Goal: Check status: Check status

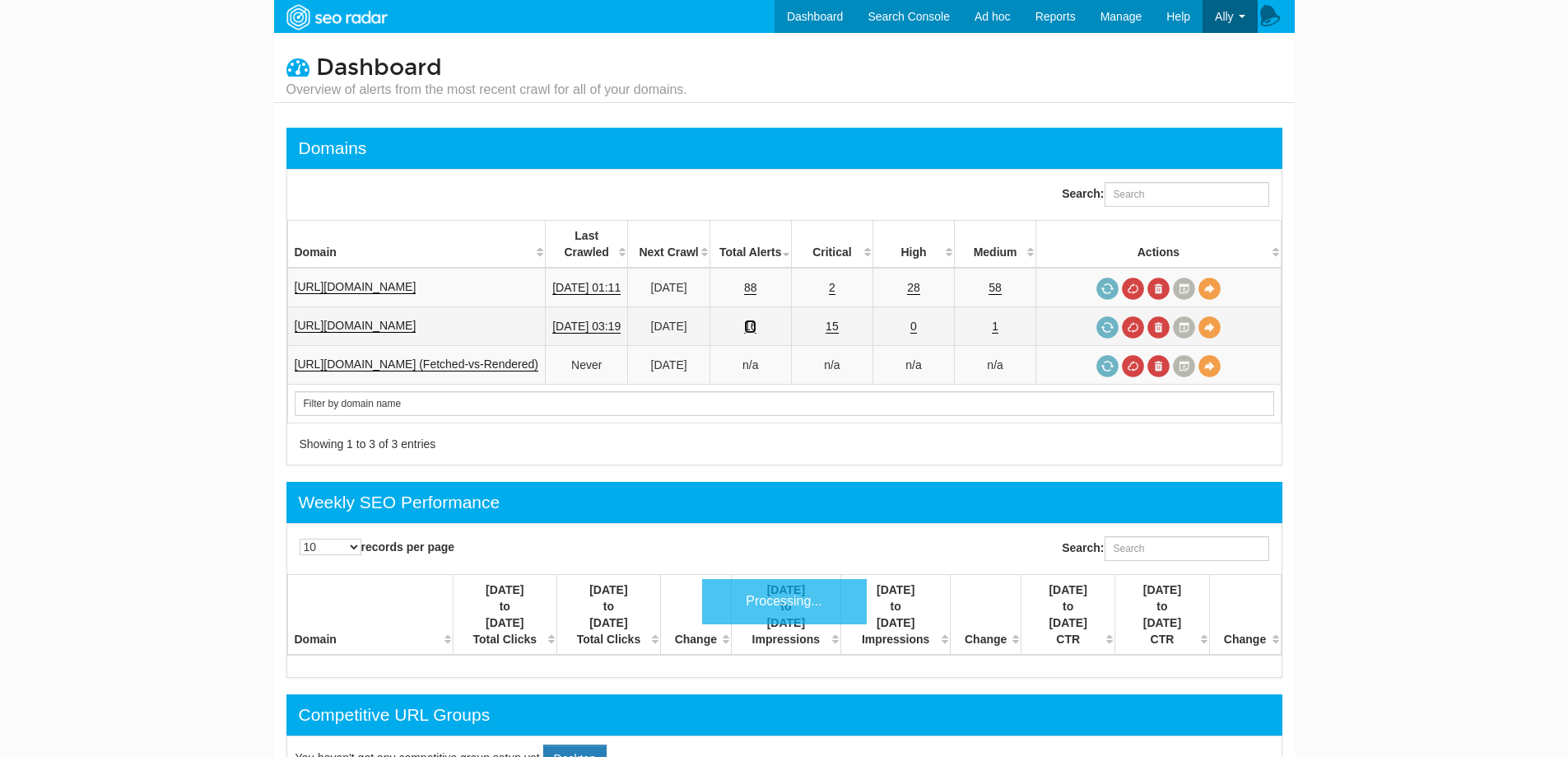
click at [758, 320] on link "16" at bounding box center [750, 327] width 13 height 14
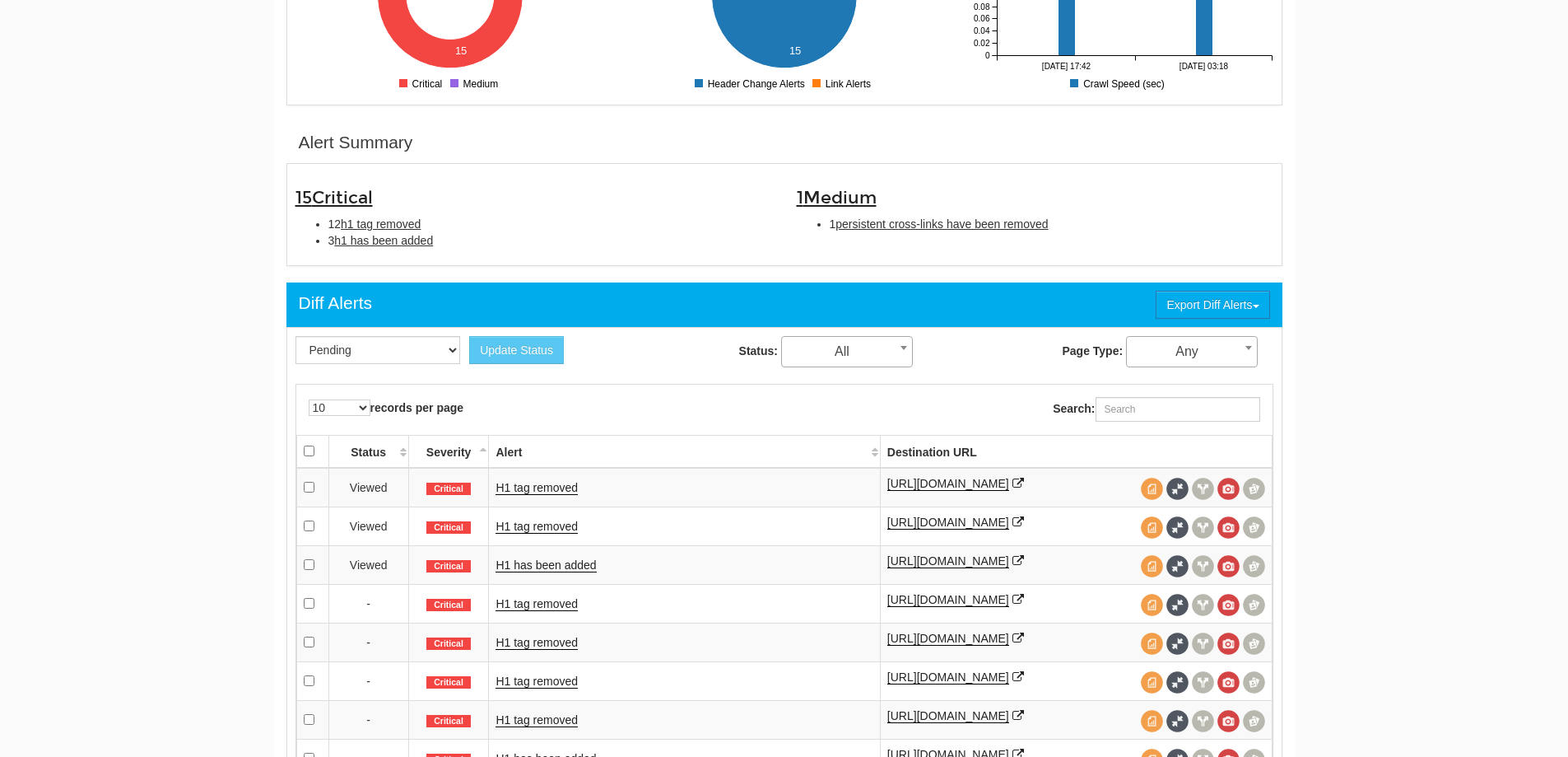
scroll to position [576, 0]
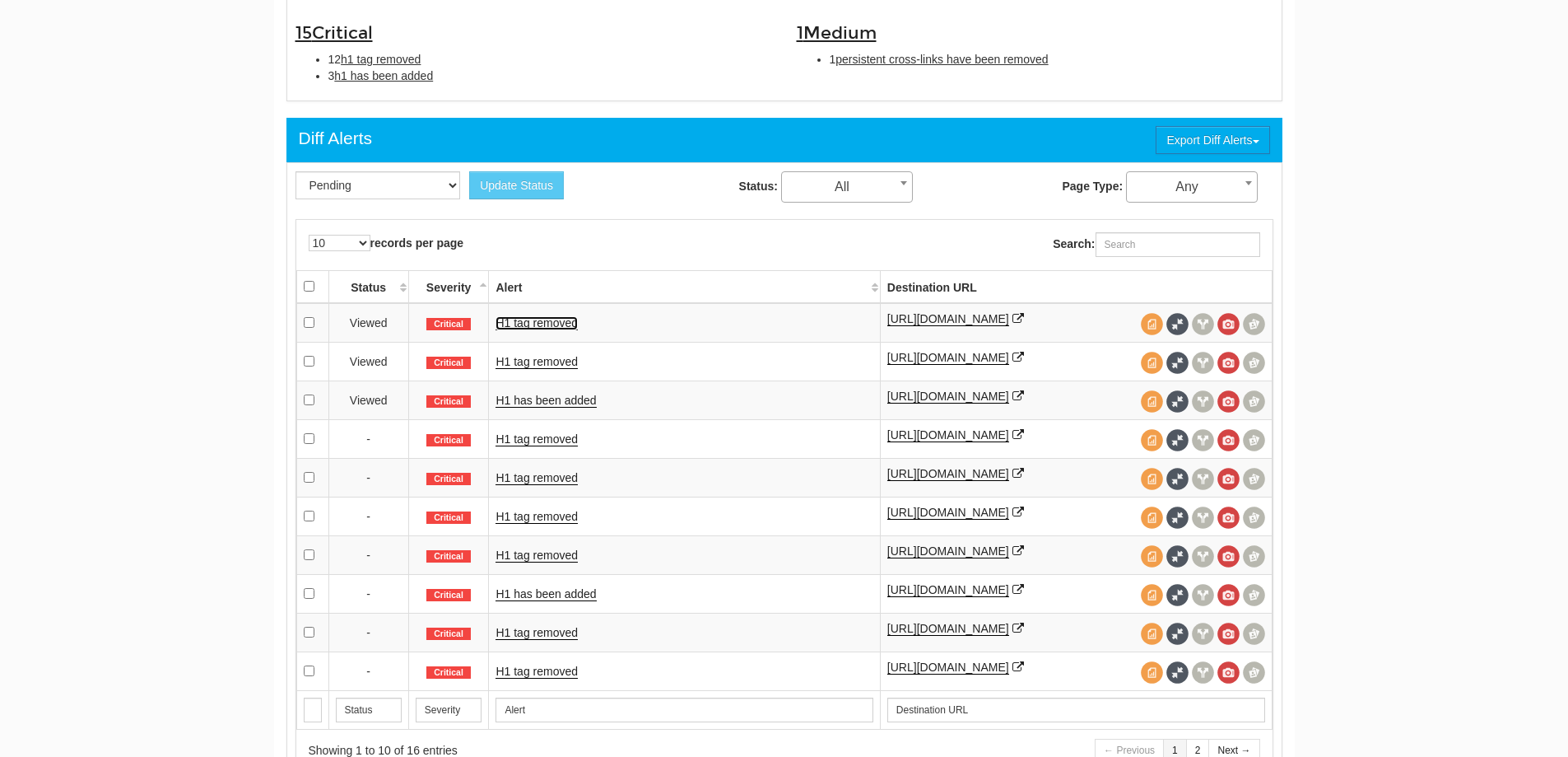
click at [542, 322] on link "H1 tag removed" at bounding box center [537, 323] width 82 height 14
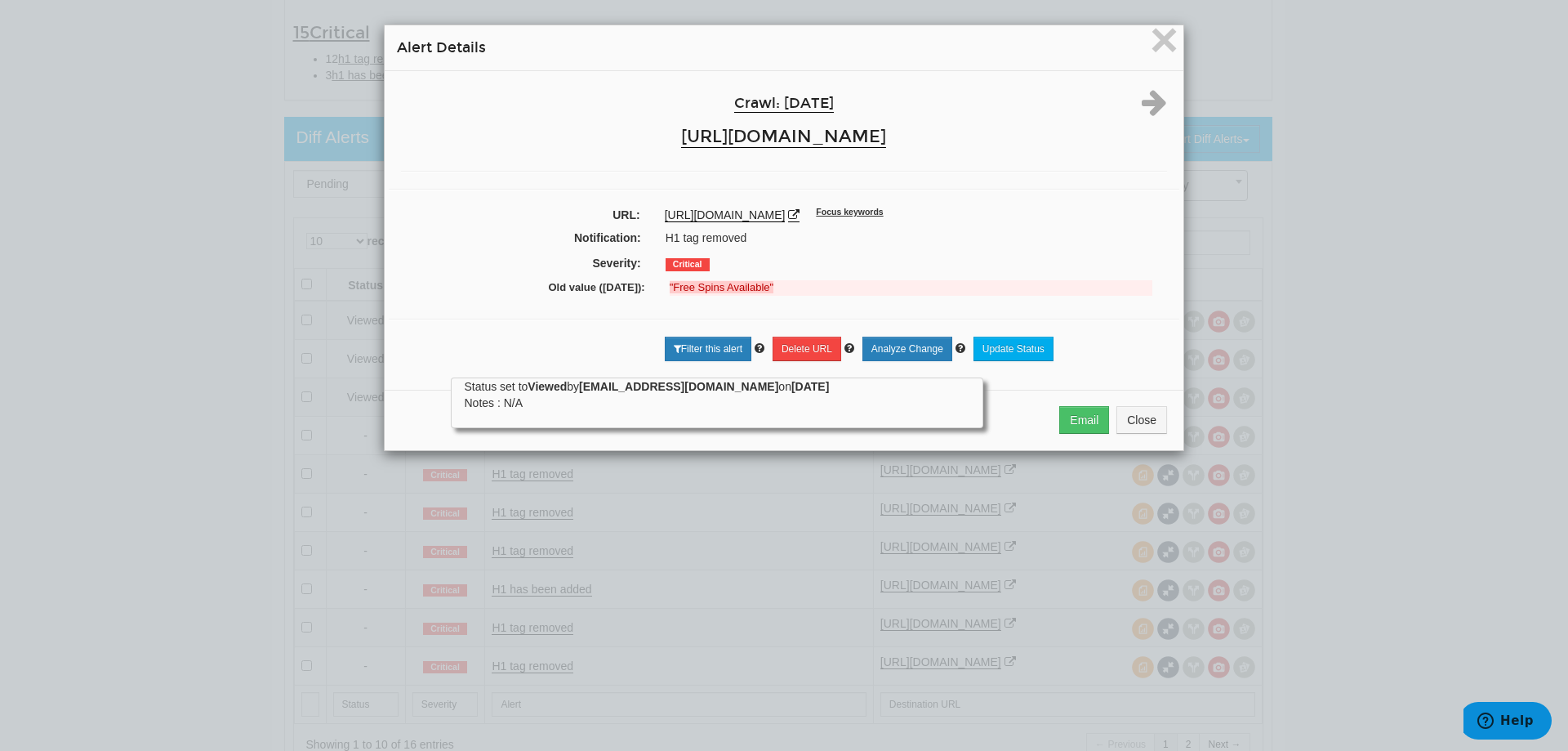
click at [136, 234] on div "× Alert Details Crawl: 09/22/2025 https://www.cafecasino.lv/ URL: https://www.c…" at bounding box center [784, 375] width 1568 height 751
click at [1150, 55] on span "×" at bounding box center [1163, 39] width 29 height 55
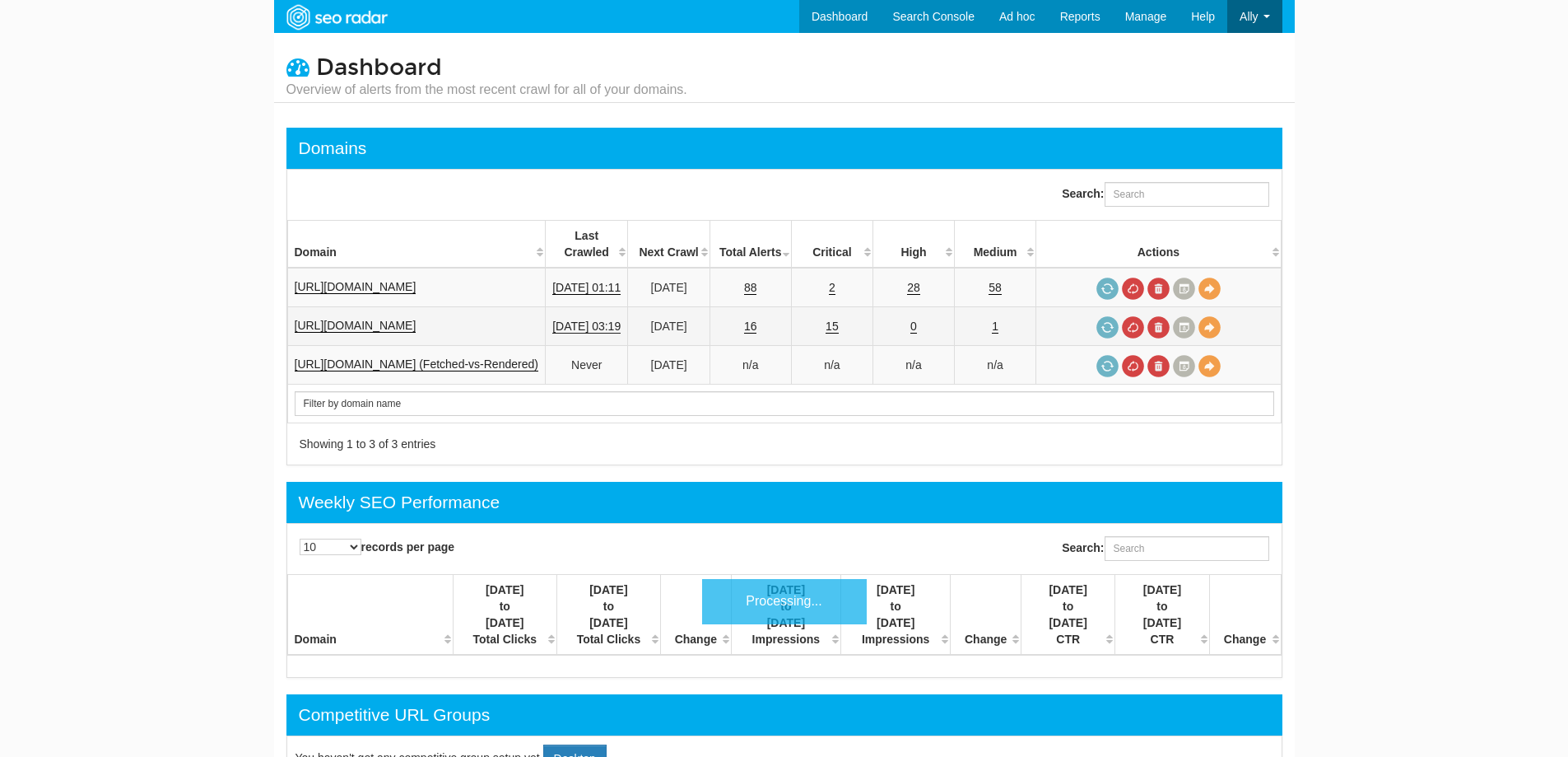
scroll to position [66, 0]
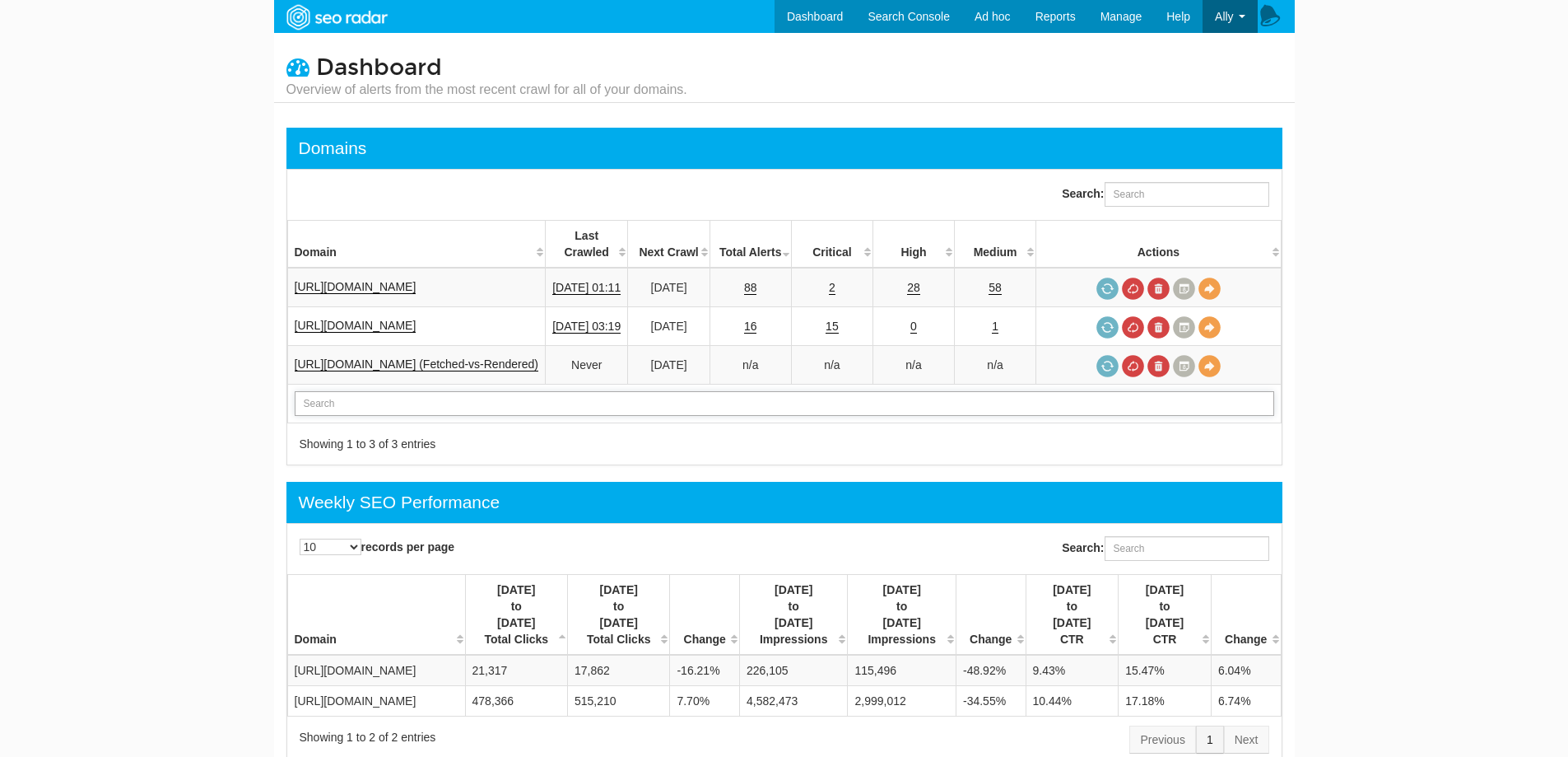
click at [368, 391] on input "text" at bounding box center [784, 403] width 979 height 25
type input "Filter by domain name"
click at [835, 281] on link "2" at bounding box center [831, 288] width 7 height 14
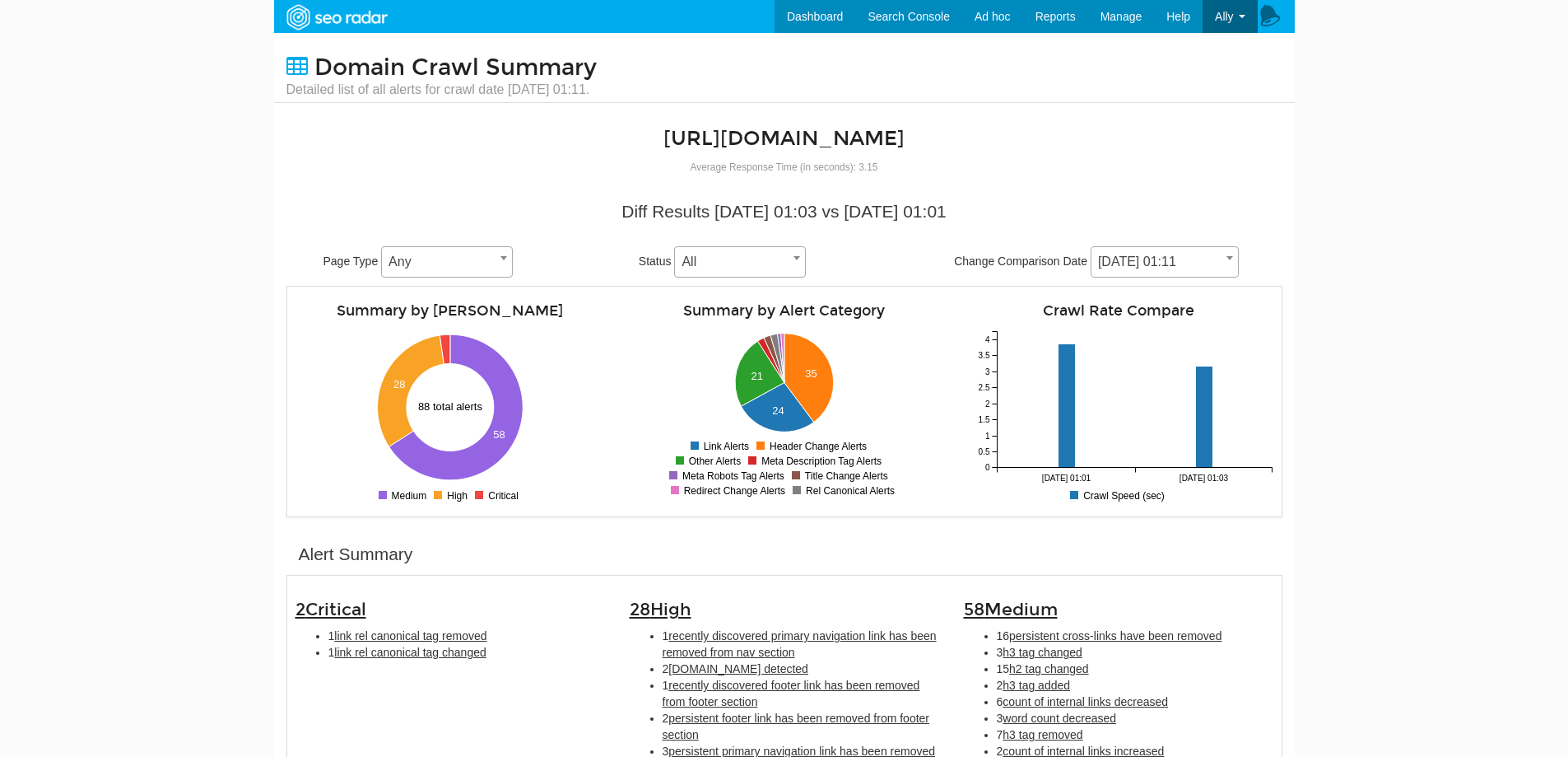
scroll to position [82, 0]
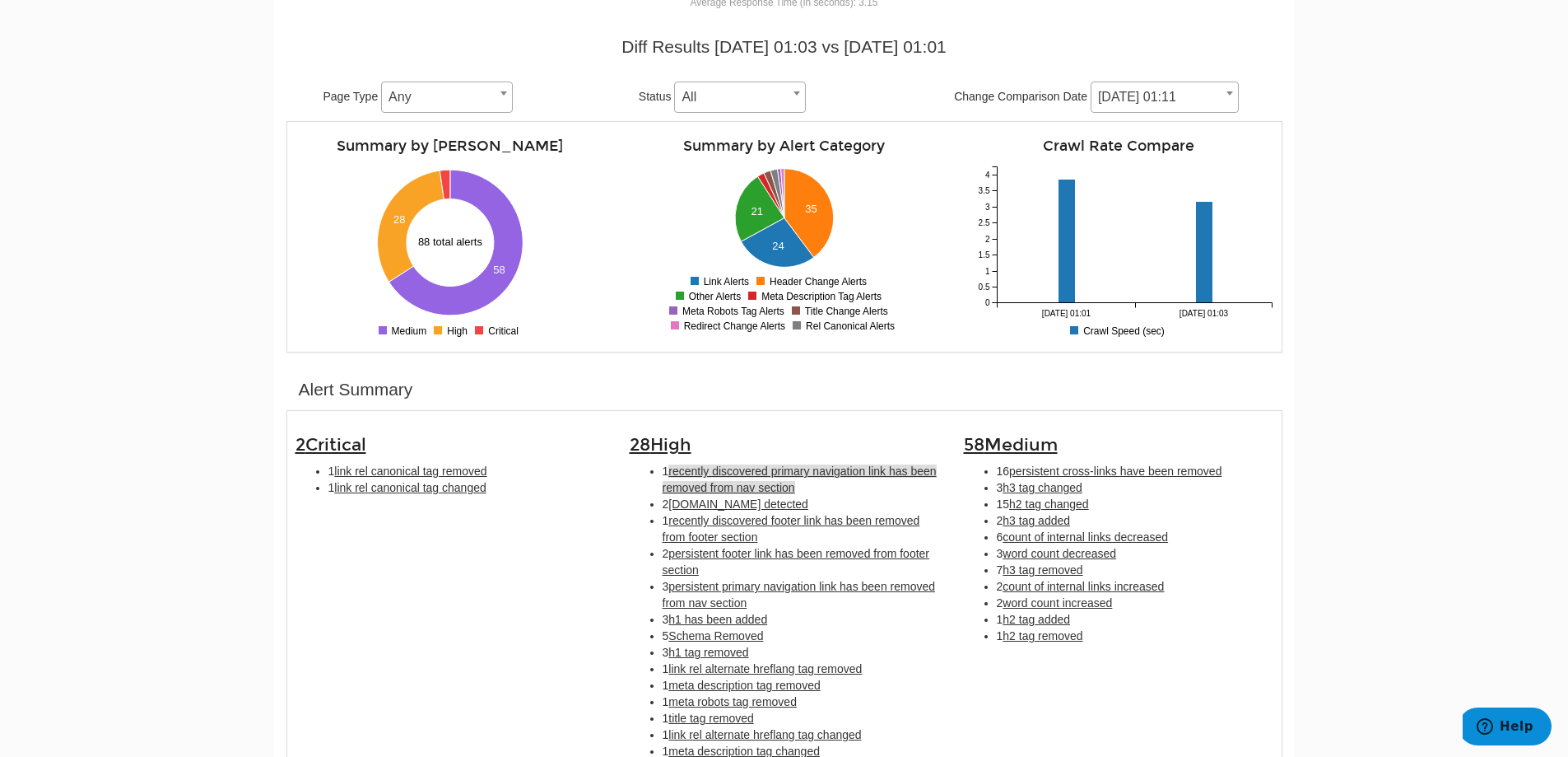
click at [785, 484] on span "recently discovered primary navigation link has been removed from nav section" at bounding box center [799, 479] width 274 height 30
type input "recently discovered primary navigation link has been removed from nav section"
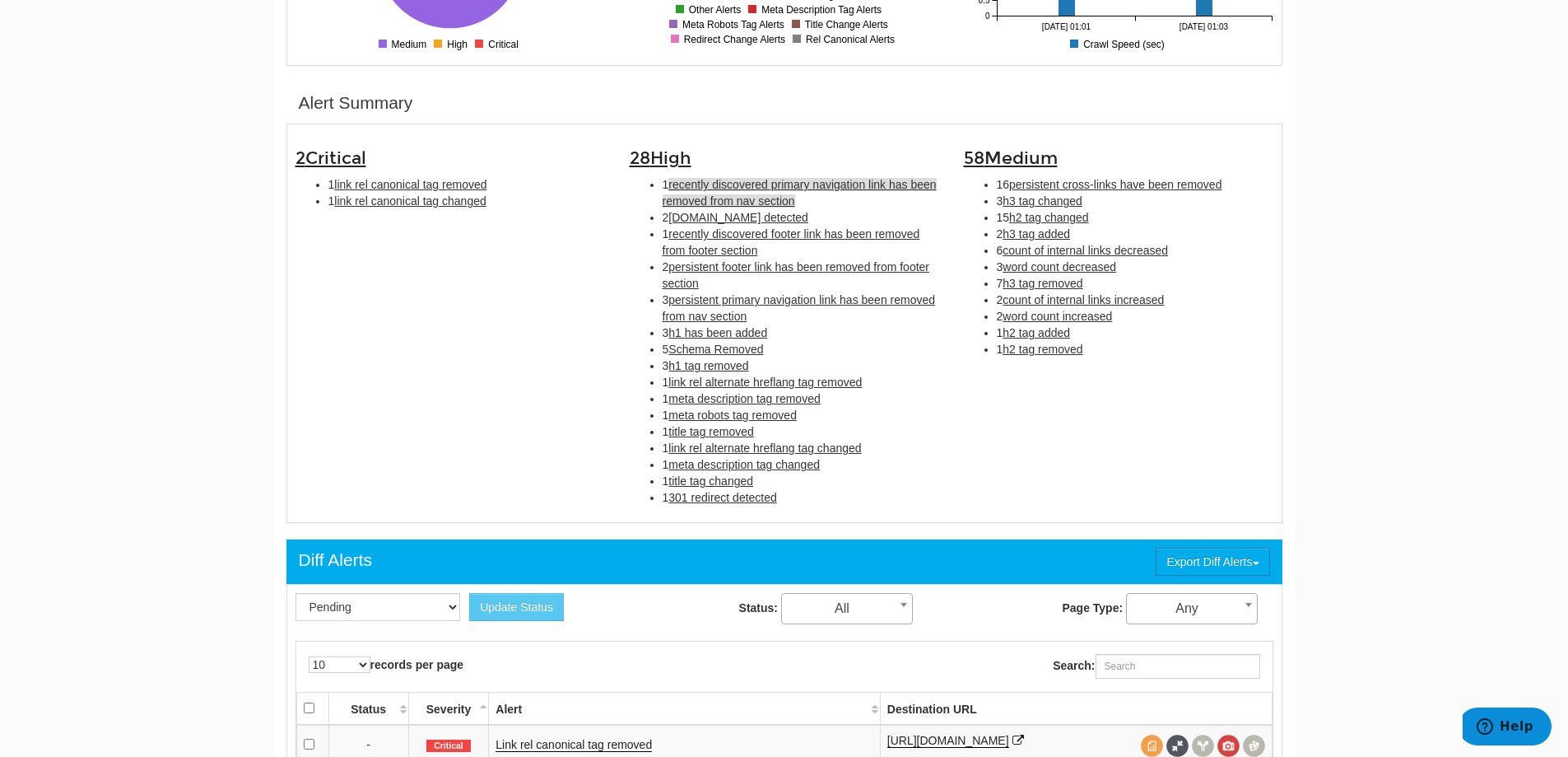
scroll to position [781, 0]
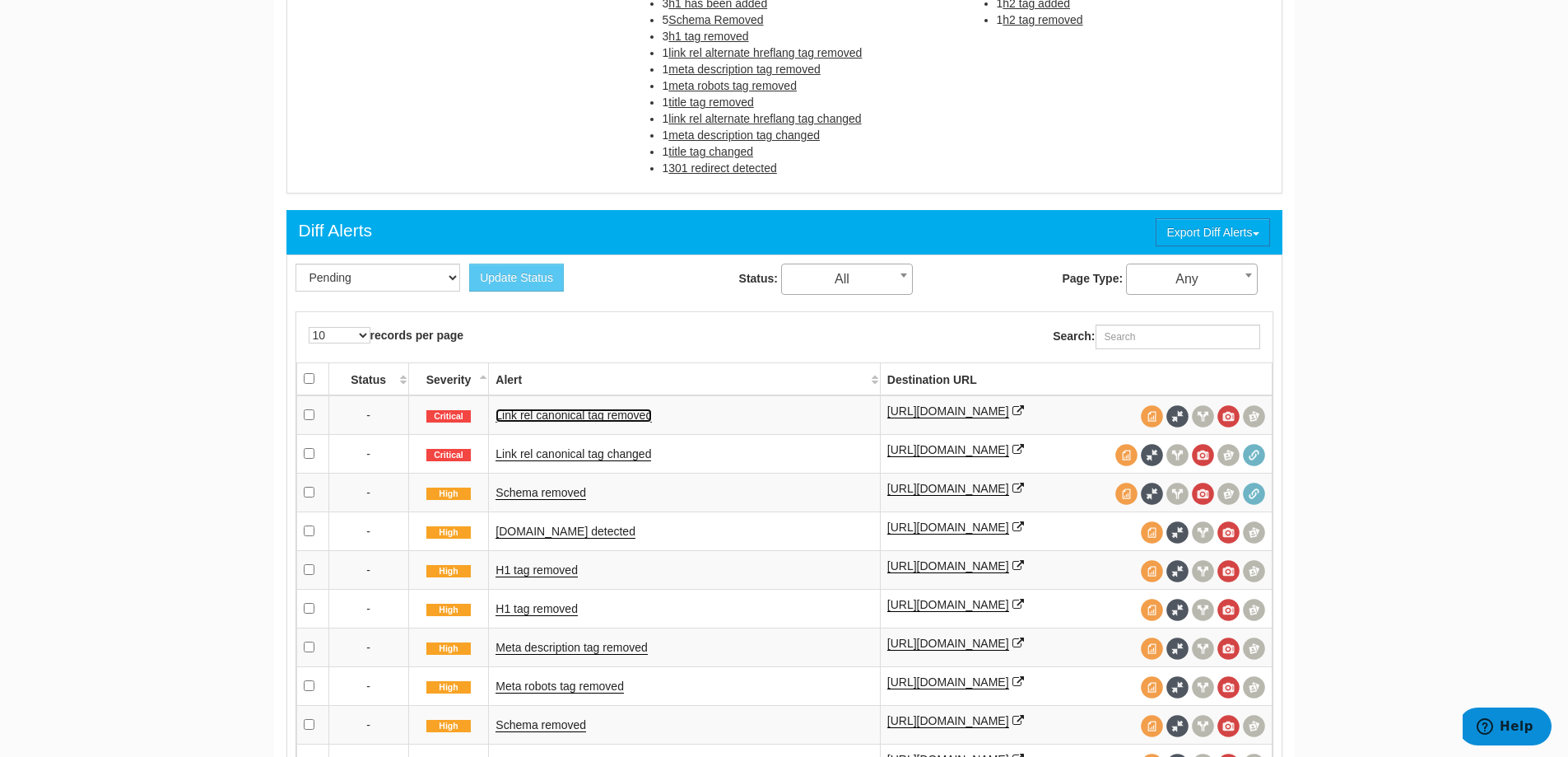
click at [586, 418] on link "Link rel canonical tag removed" at bounding box center [574, 415] width 156 height 14
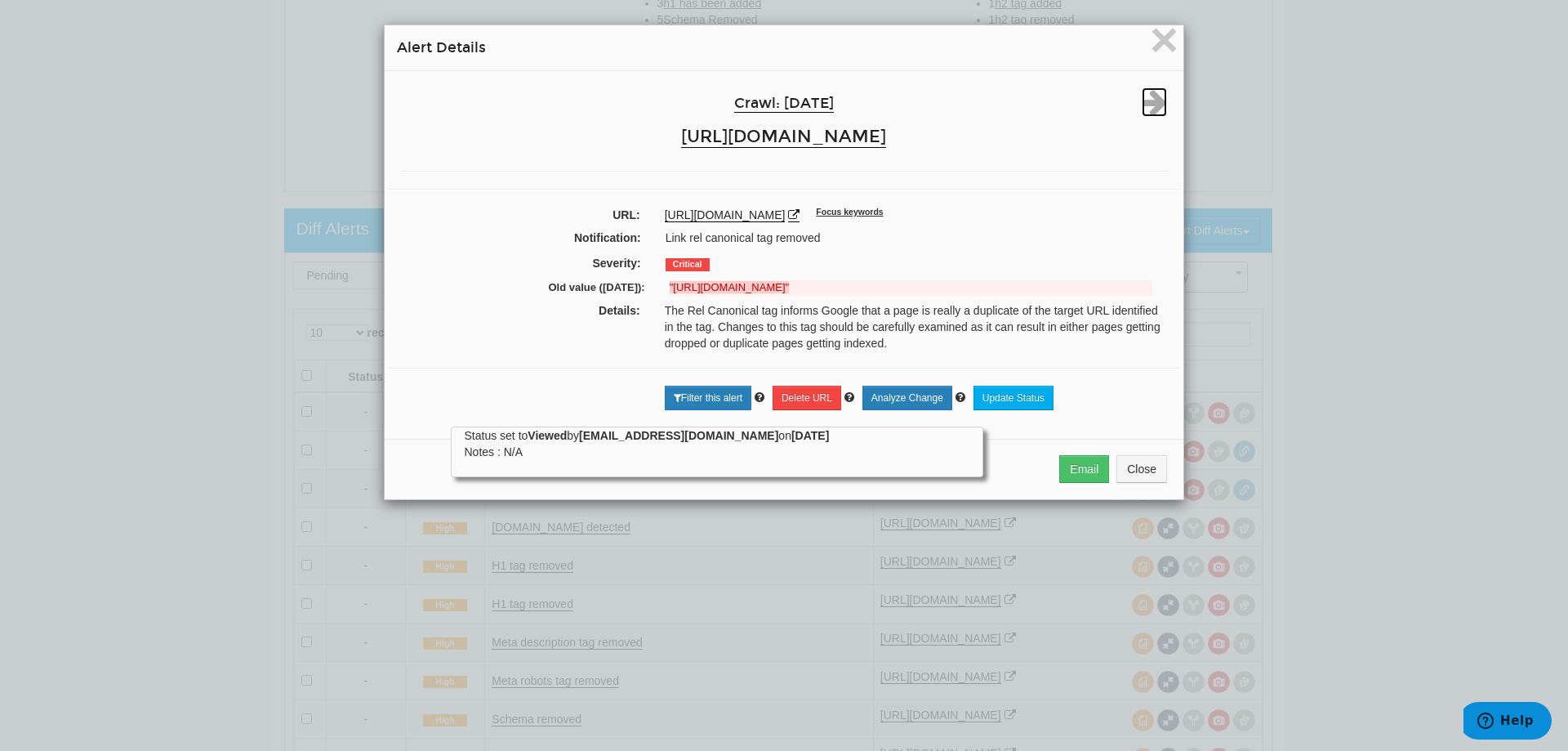
click at [1154, 103] on icon at bounding box center [1154, 102] width 26 height 30
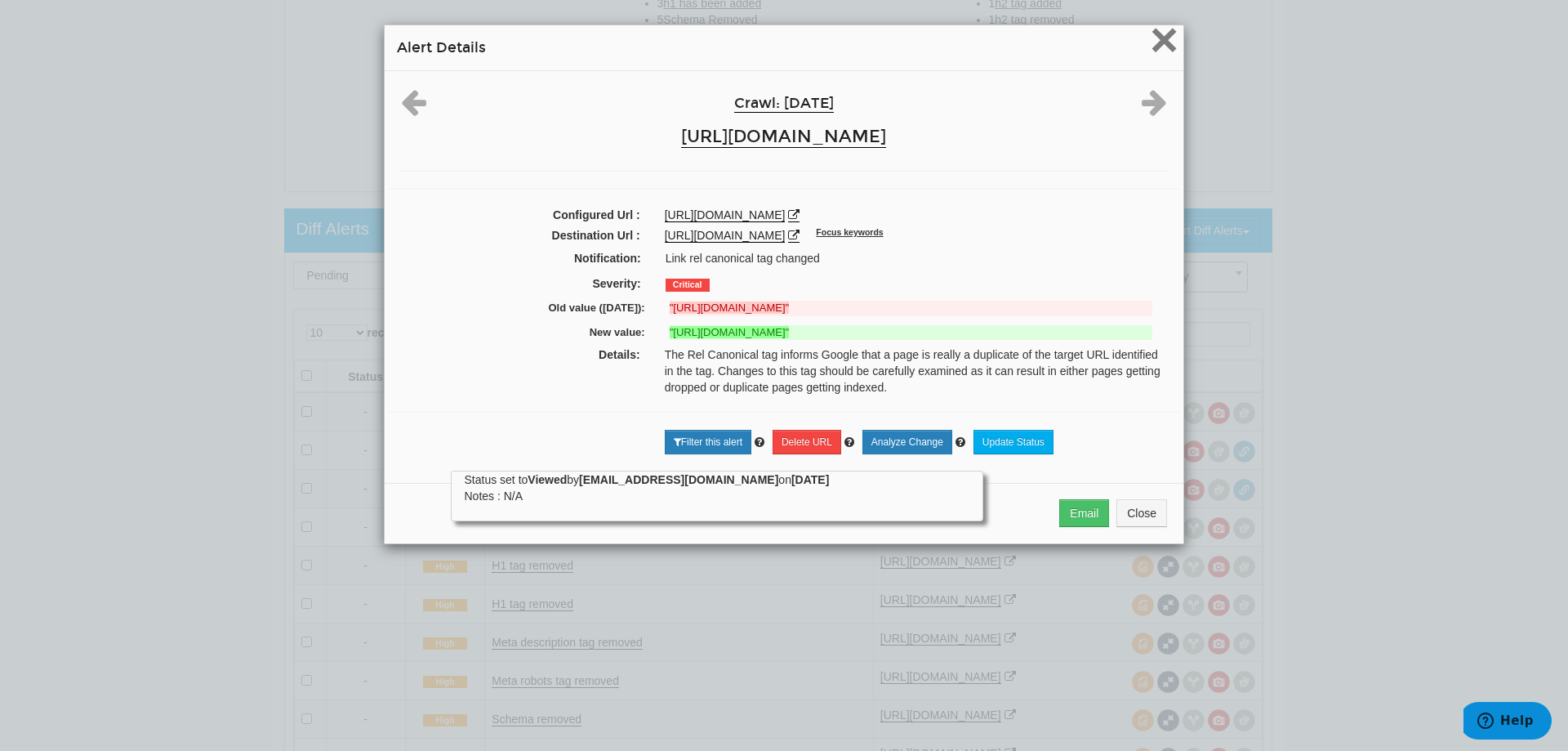
click at [1172, 43] on span "×" at bounding box center [1163, 39] width 29 height 55
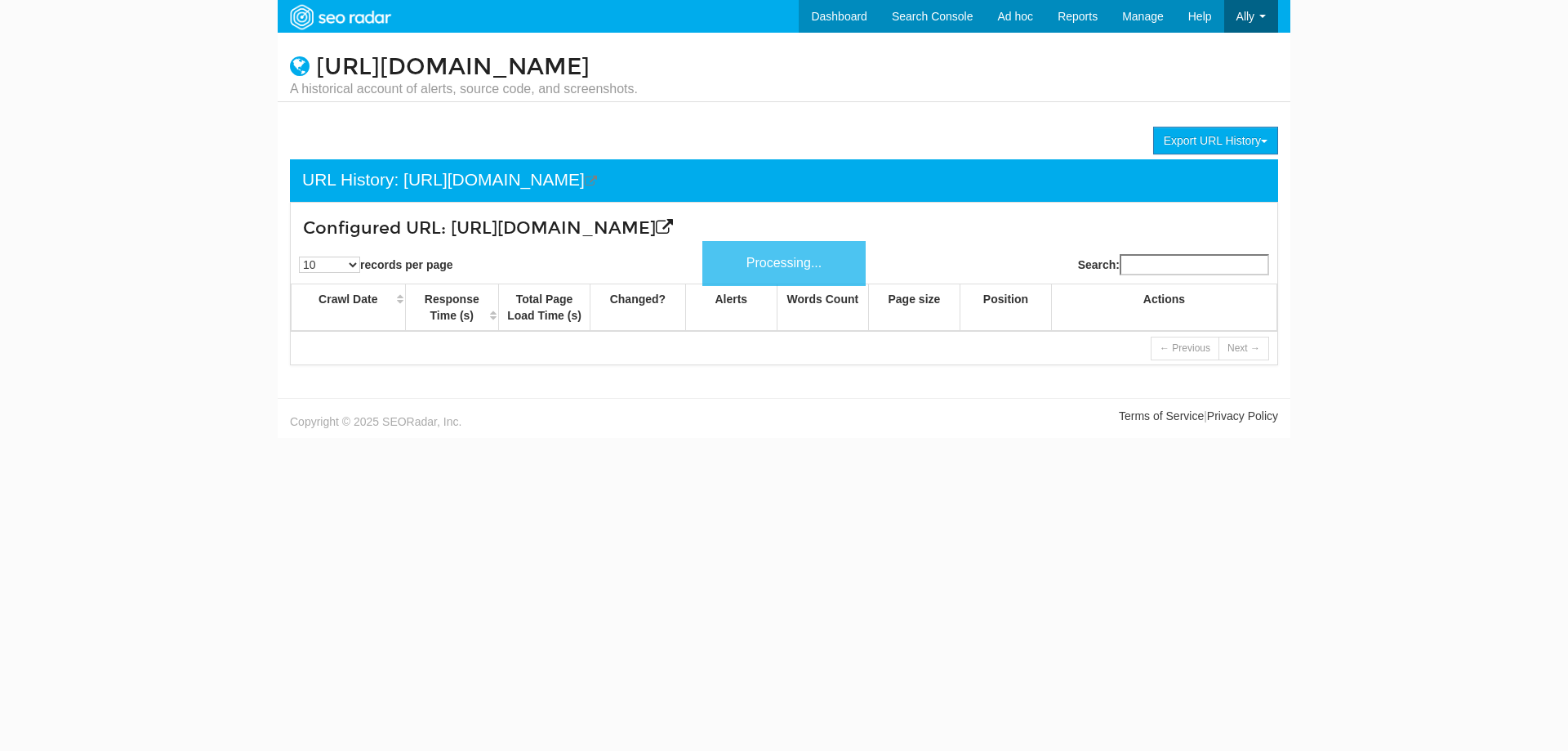
scroll to position [65, 0]
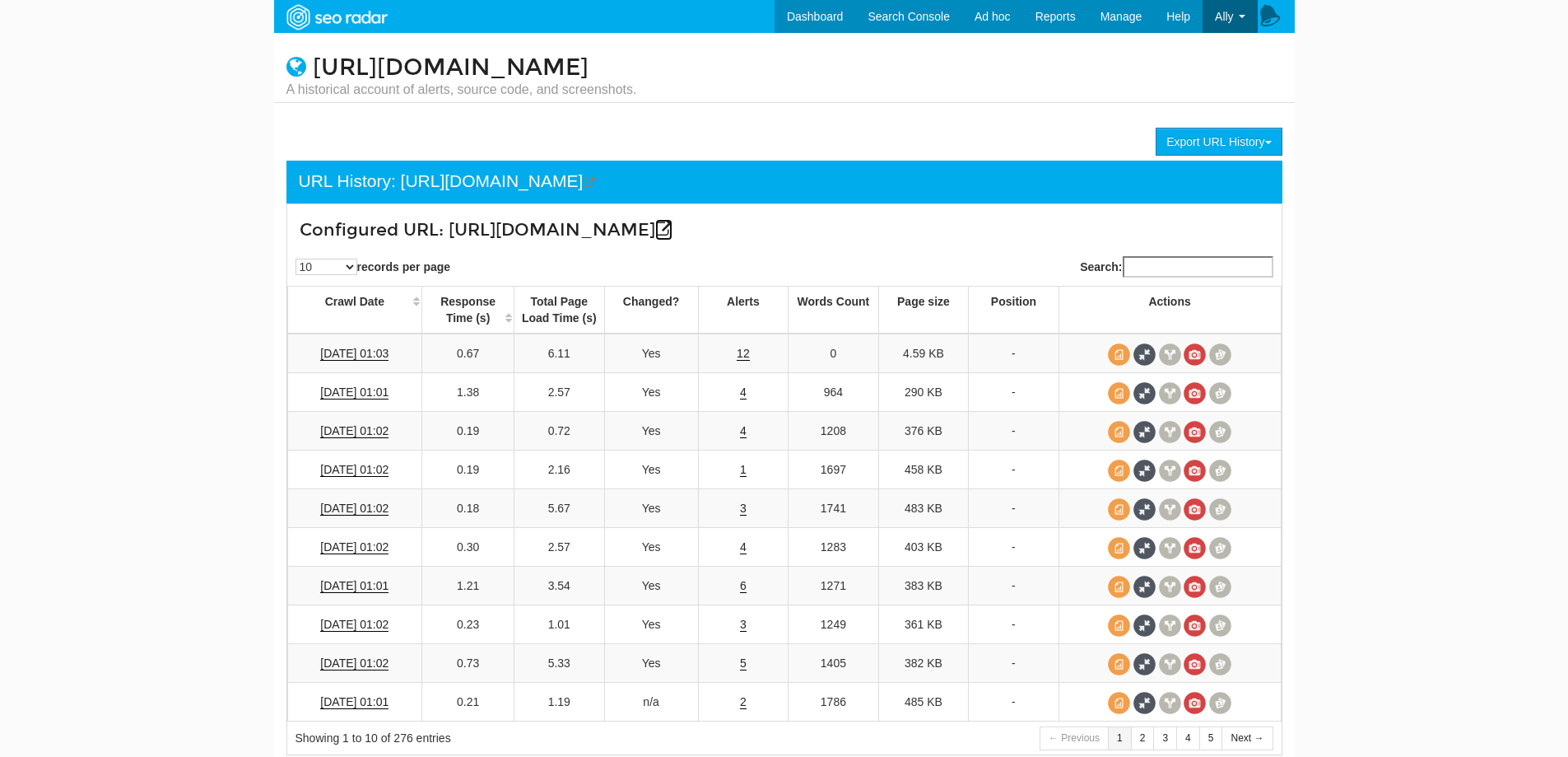
click at [673, 230] on icon at bounding box center [663, 229] width 17 height 17
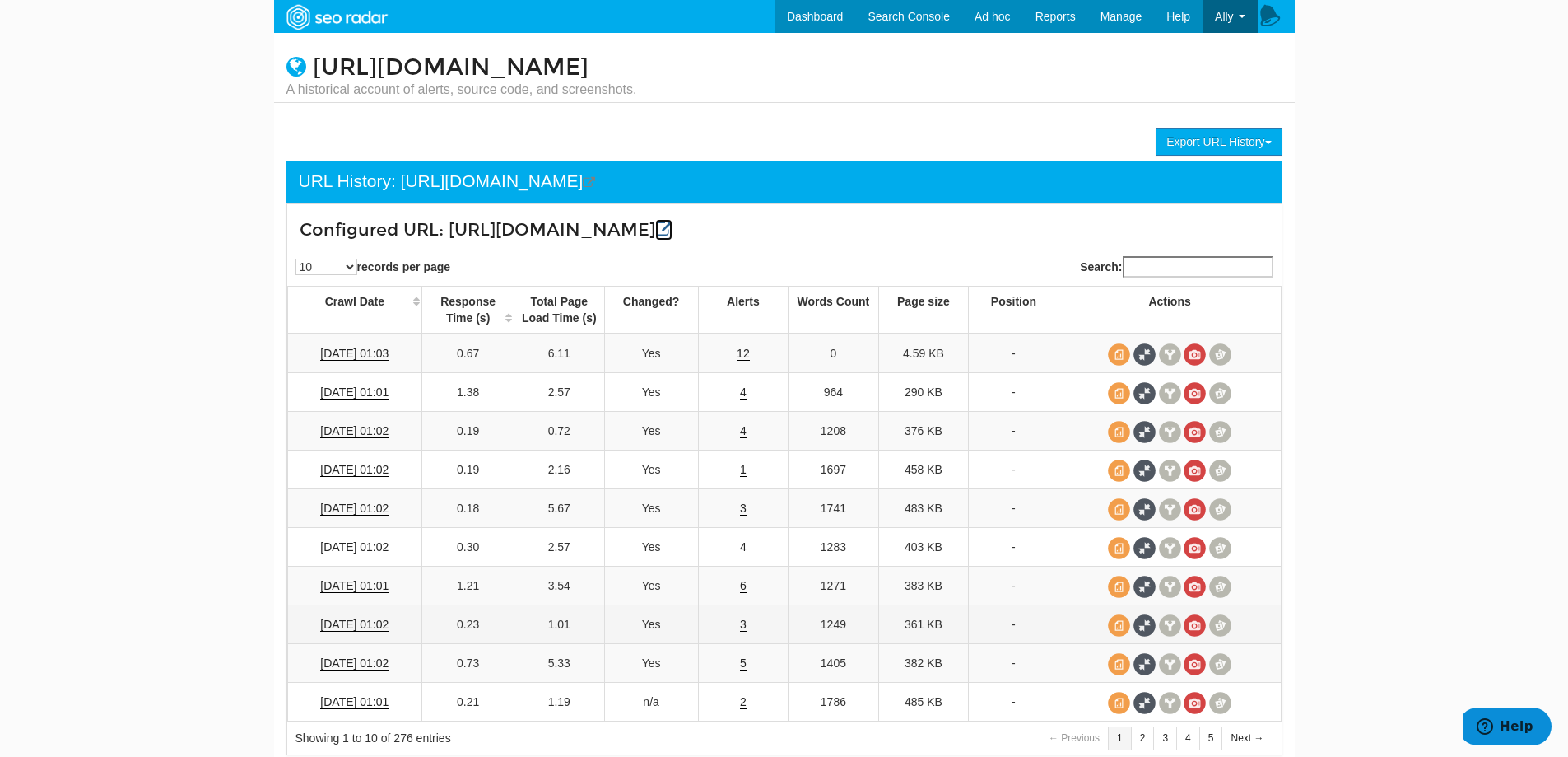
scroll to position [72, 0]
